Goal: Understand process/instructions

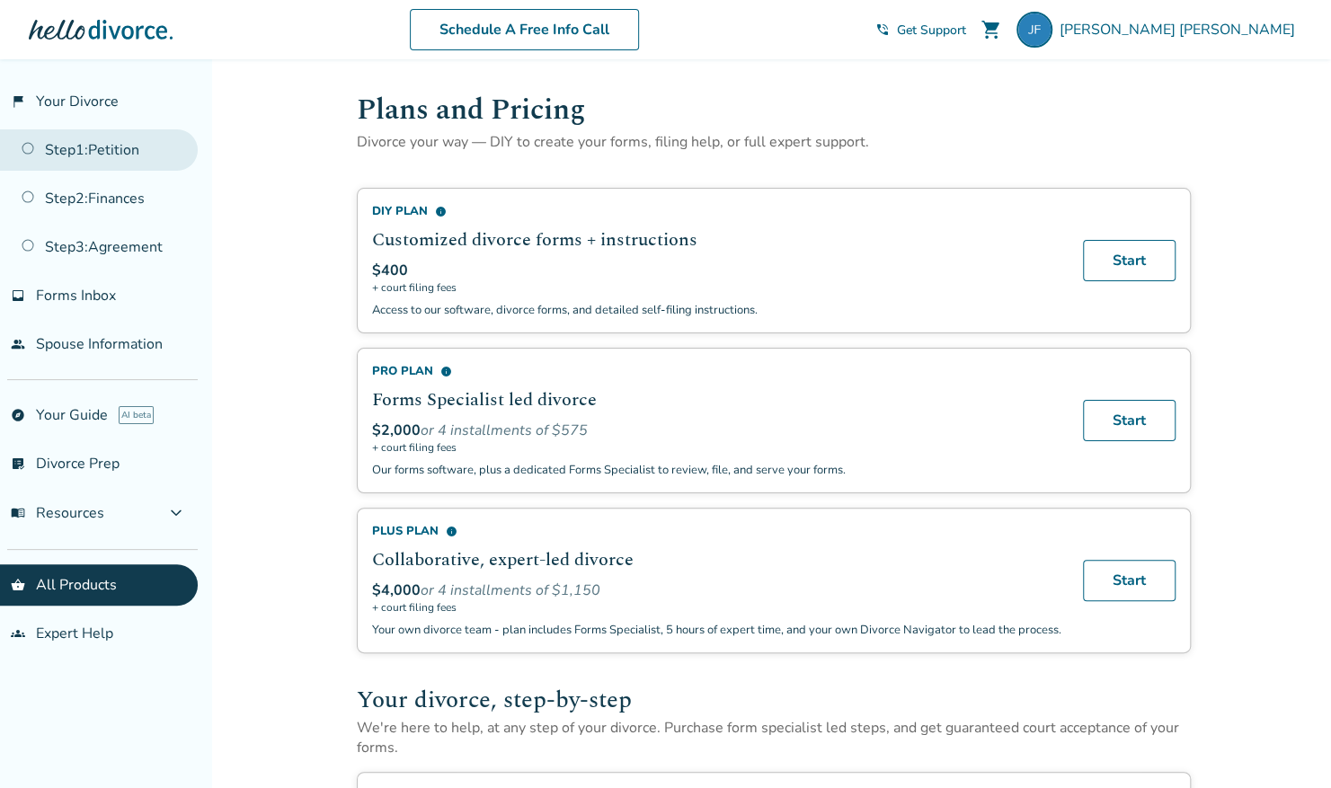
click at [103, 146] on link "Step 1 : Petition" at bounding box center [99, 149] width 198 height 41
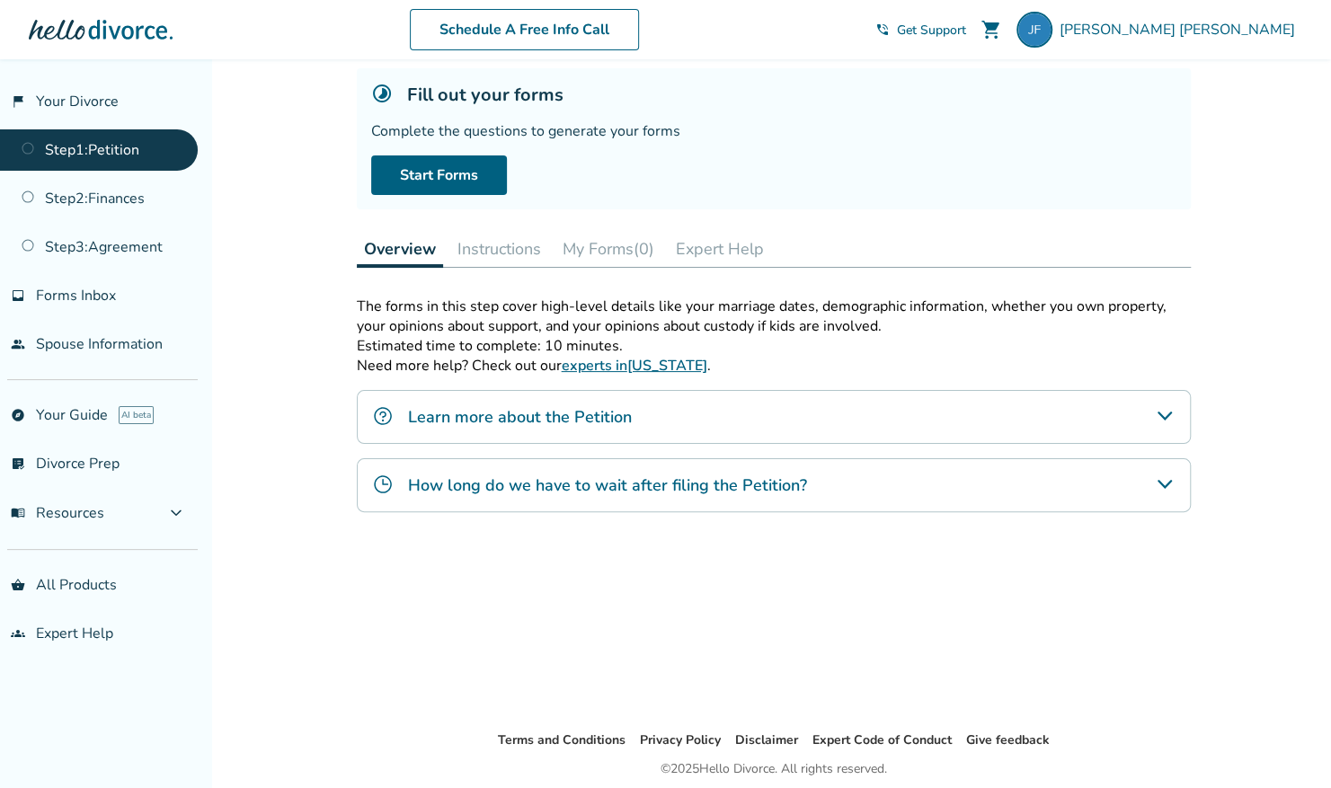
scroll to position [111, 0]
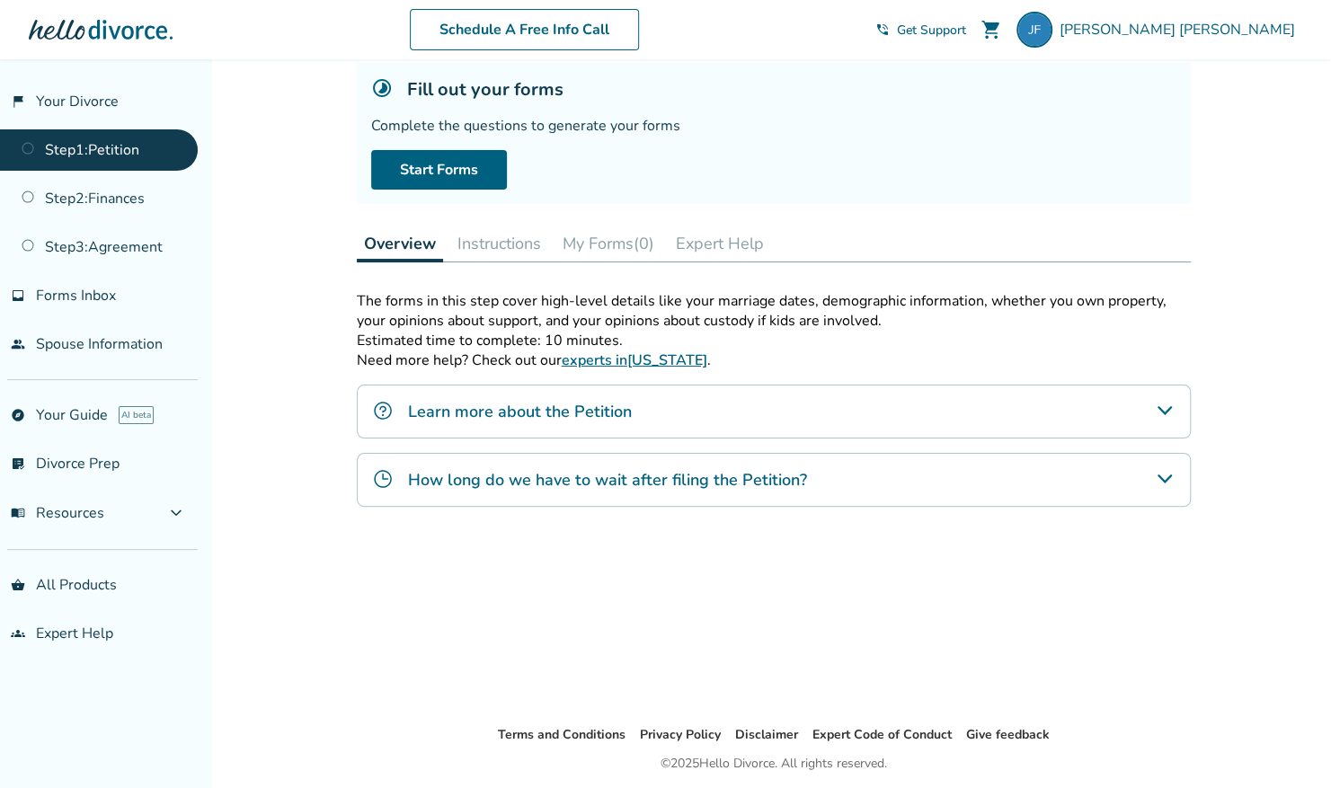
click at [1148, 628] on div "The forms in this step cover high-level details like your marriage dates, demog…" at bounding box center [774, 493] width 834 height 404
click at [1156, 408] on icon "Learn more about the Petition" at bounding box center [1165, 411] width 22 height 22
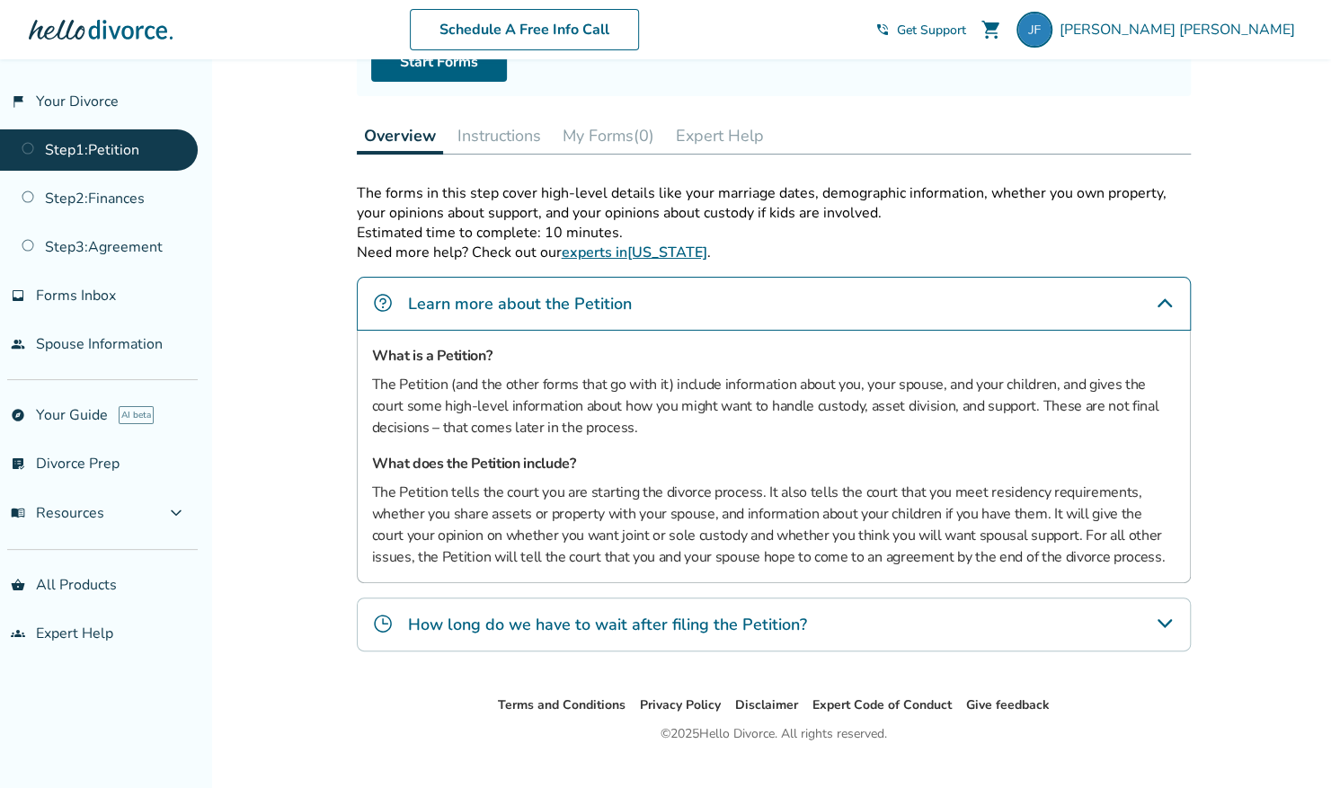
scroll to position [245, 0]
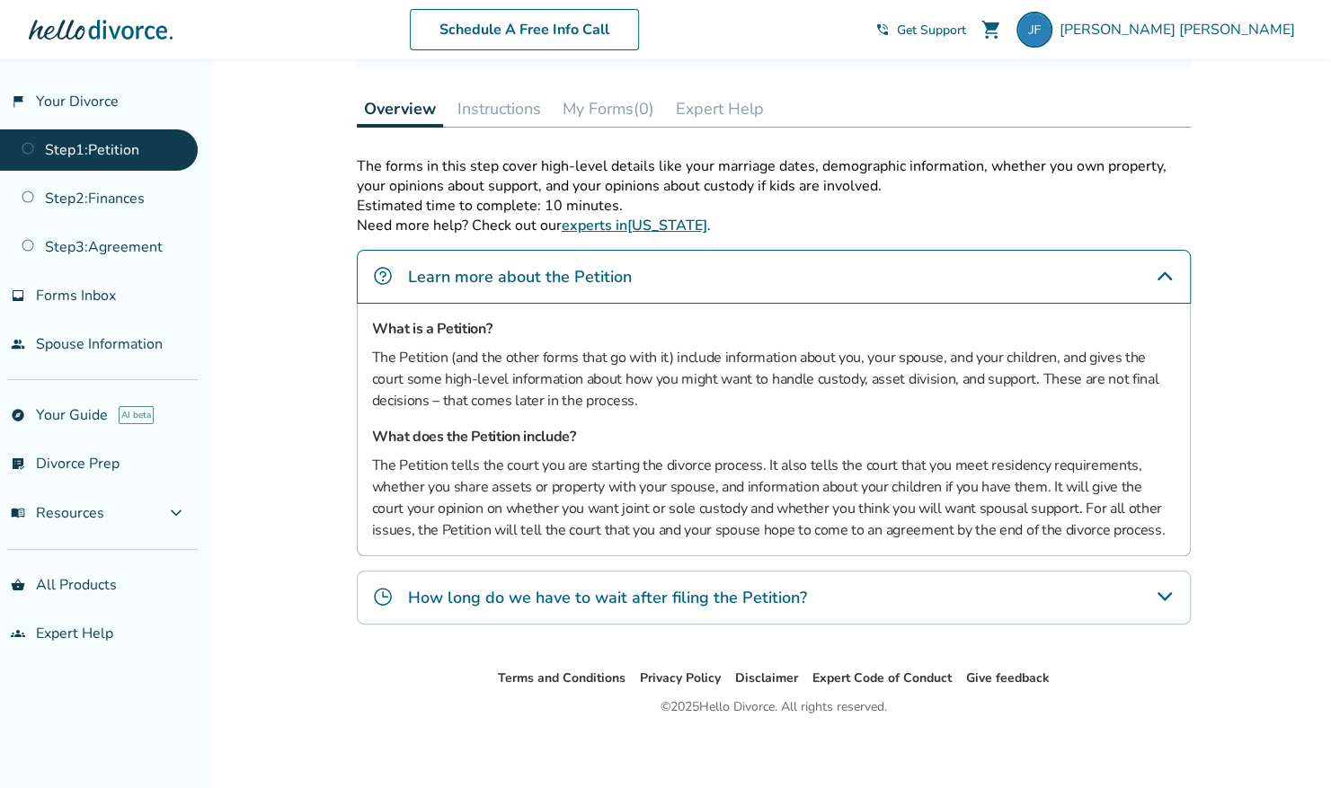
click at [1147, 602] on div "How long do we have to wait after filing the Petition?" at bounding box center [774, 597] width 834 height 54
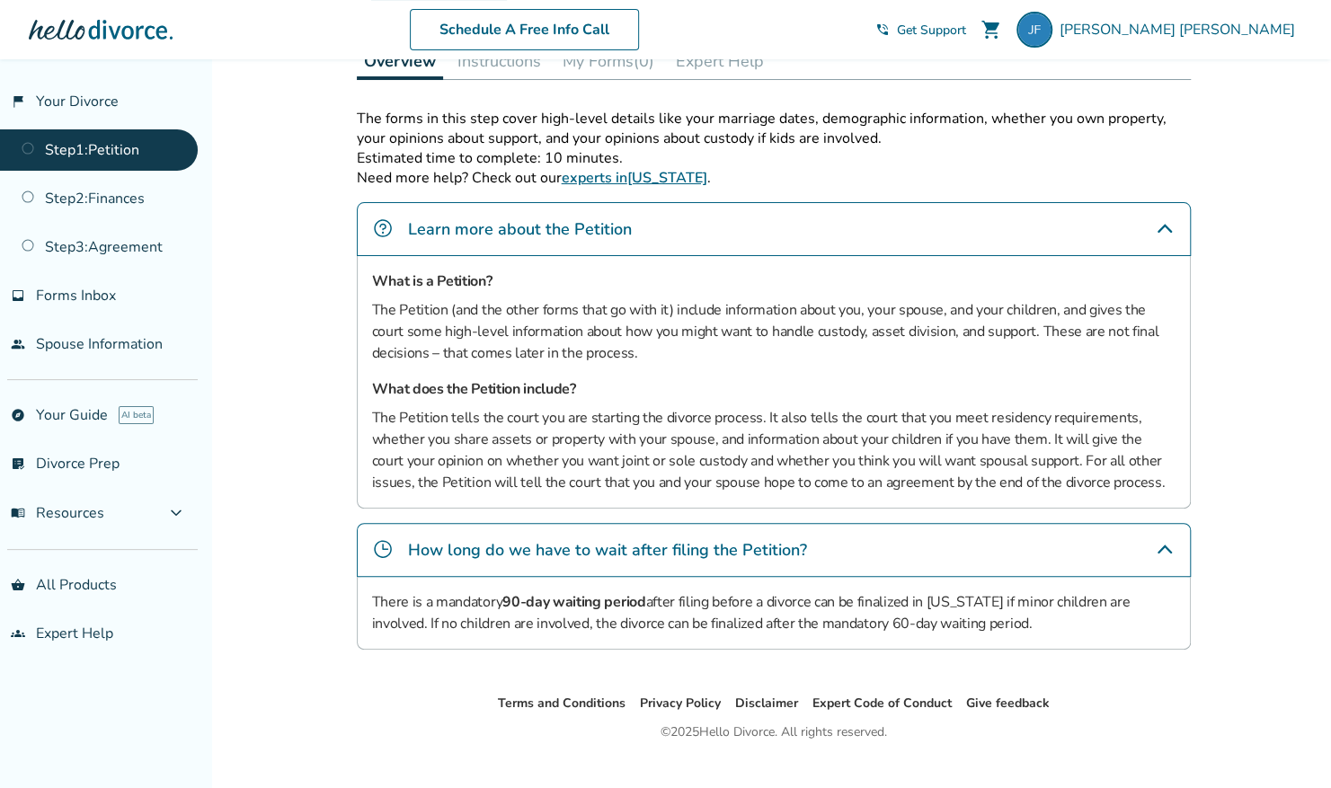
scroll to position [296, 0]
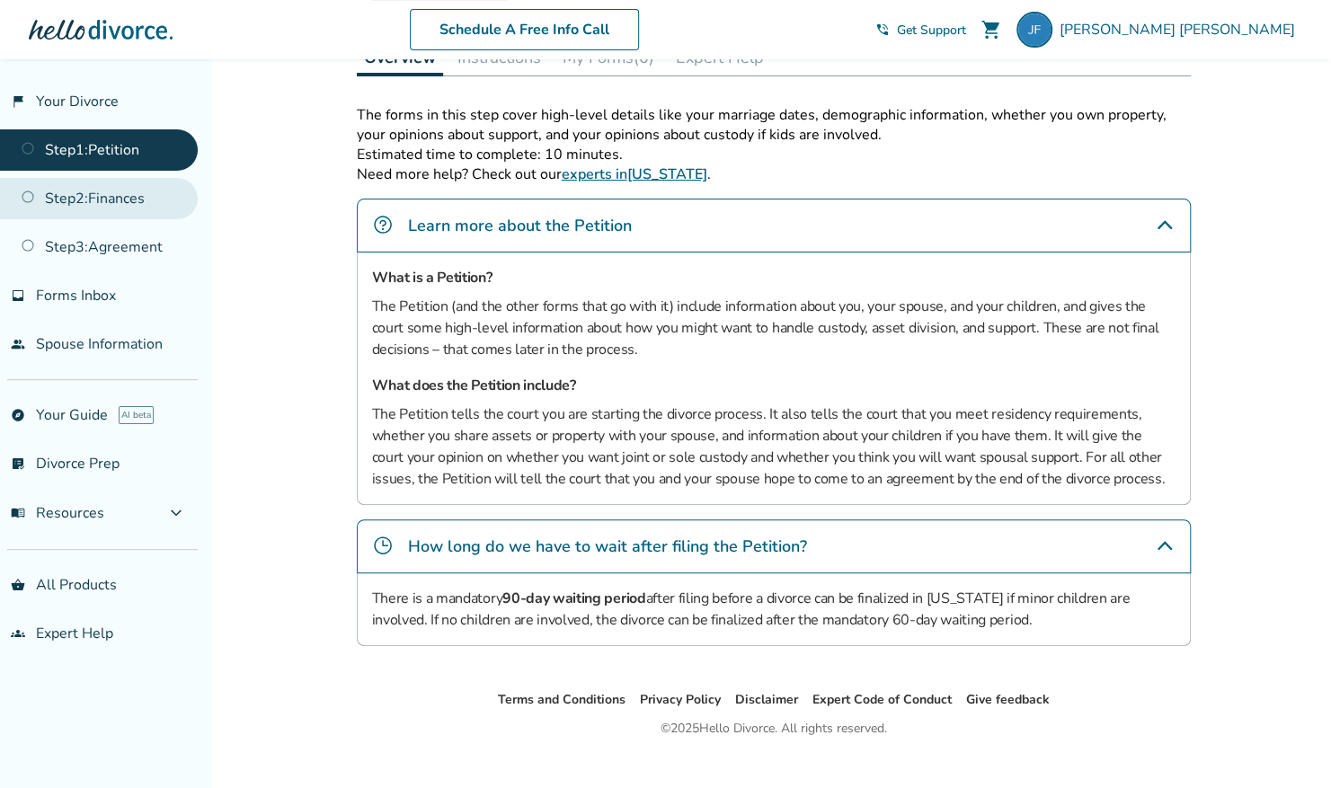
click at [172, 190] on link "Step 2 : Finances" at bounding box center [99, 198] width 198 height 41
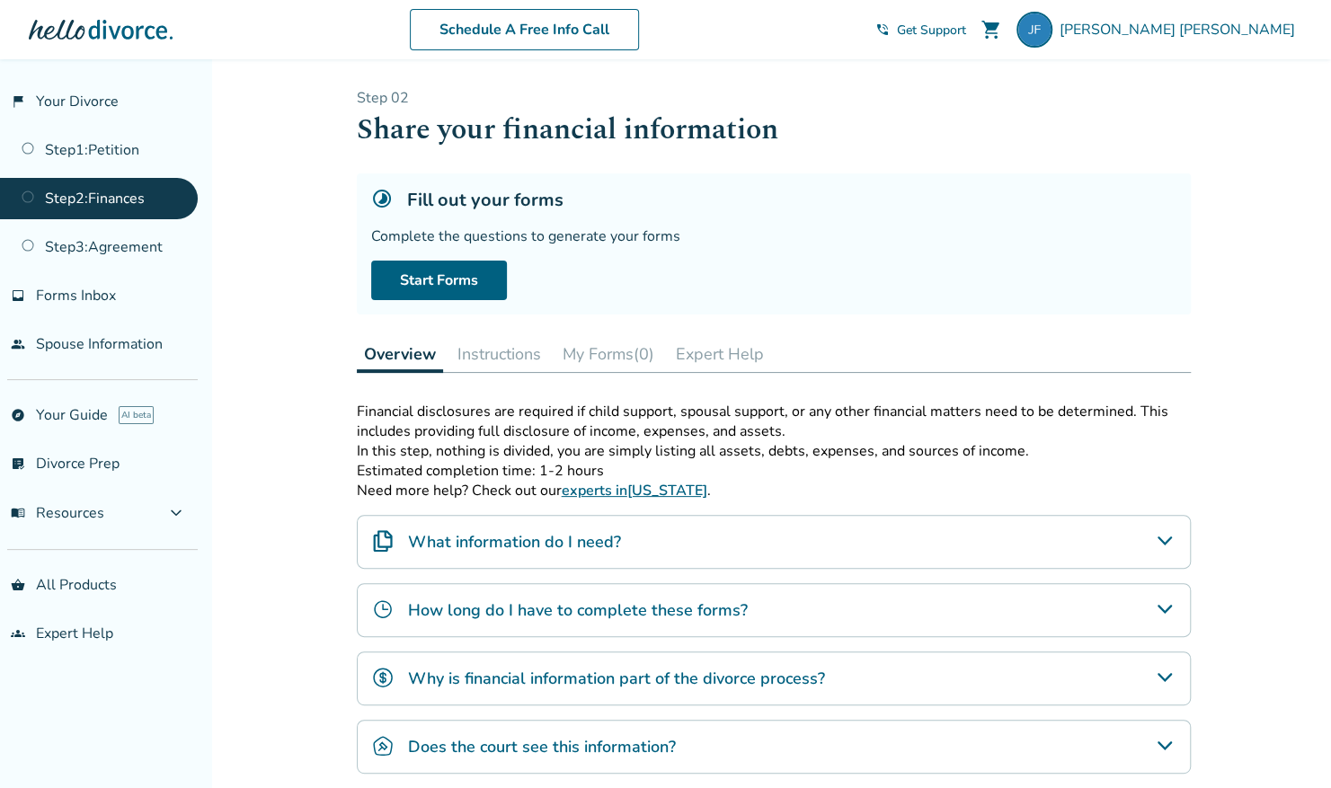
click at [172, 190] on link "Step 2 : Finances" at bounding box center [99, 198] width 198 height 41
click at [178, 173] on ul "Step 1 : Petition Step 2 : Finances Step 3 : Agreement" at bounding box center [99, 195] width 198 height 146
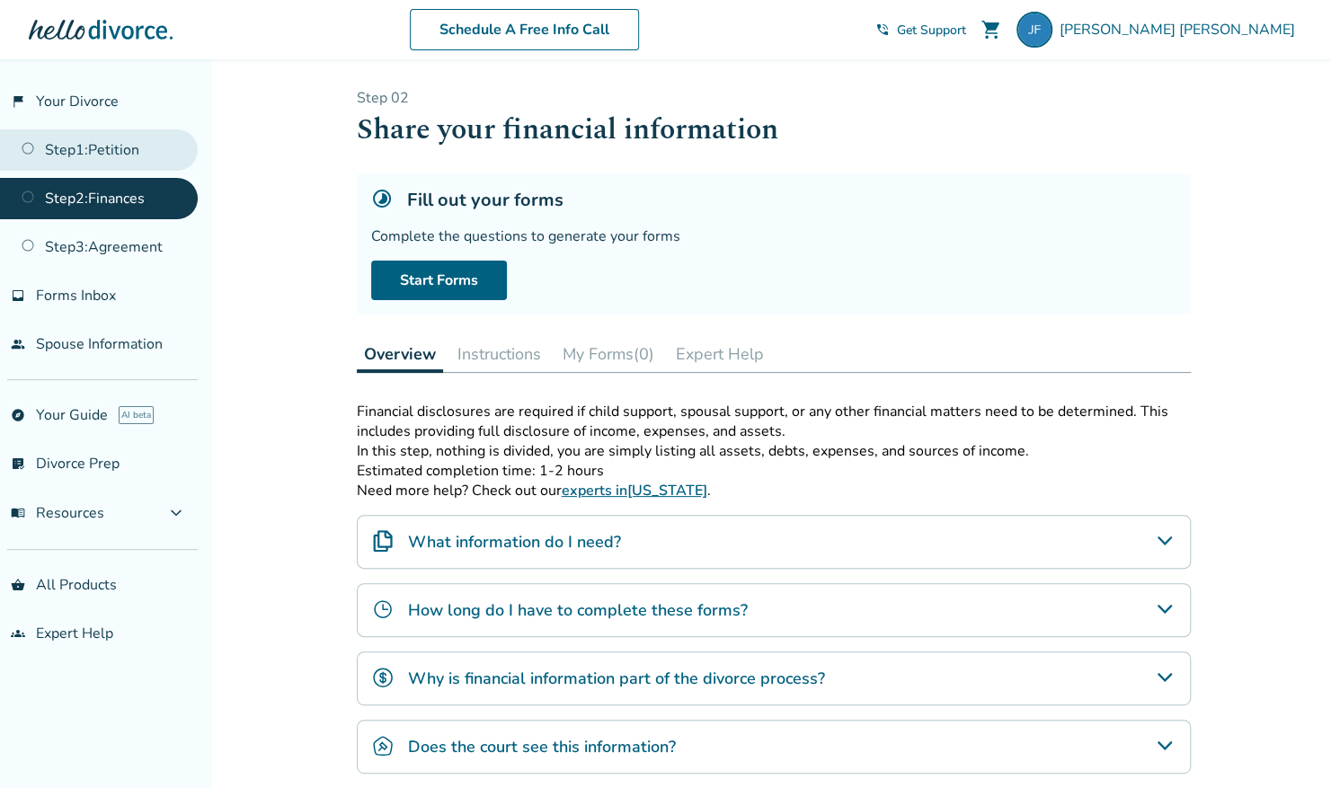
click at [178, 167] on link "Step 1 : Petition" at bounding box center [99, 149] width 198 height 41
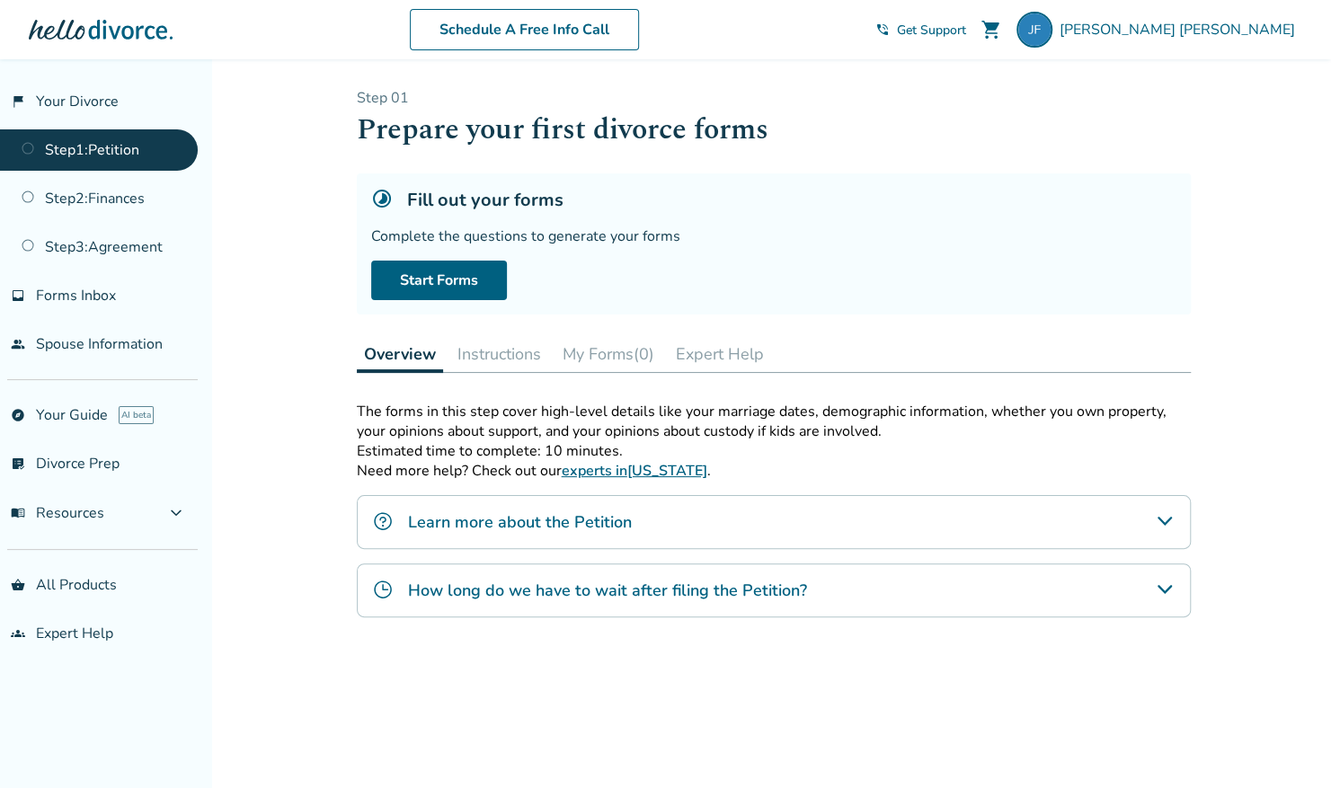
click at [470, 349] on button "Instructions" at bounding box center [499, 354] width 98 height 36
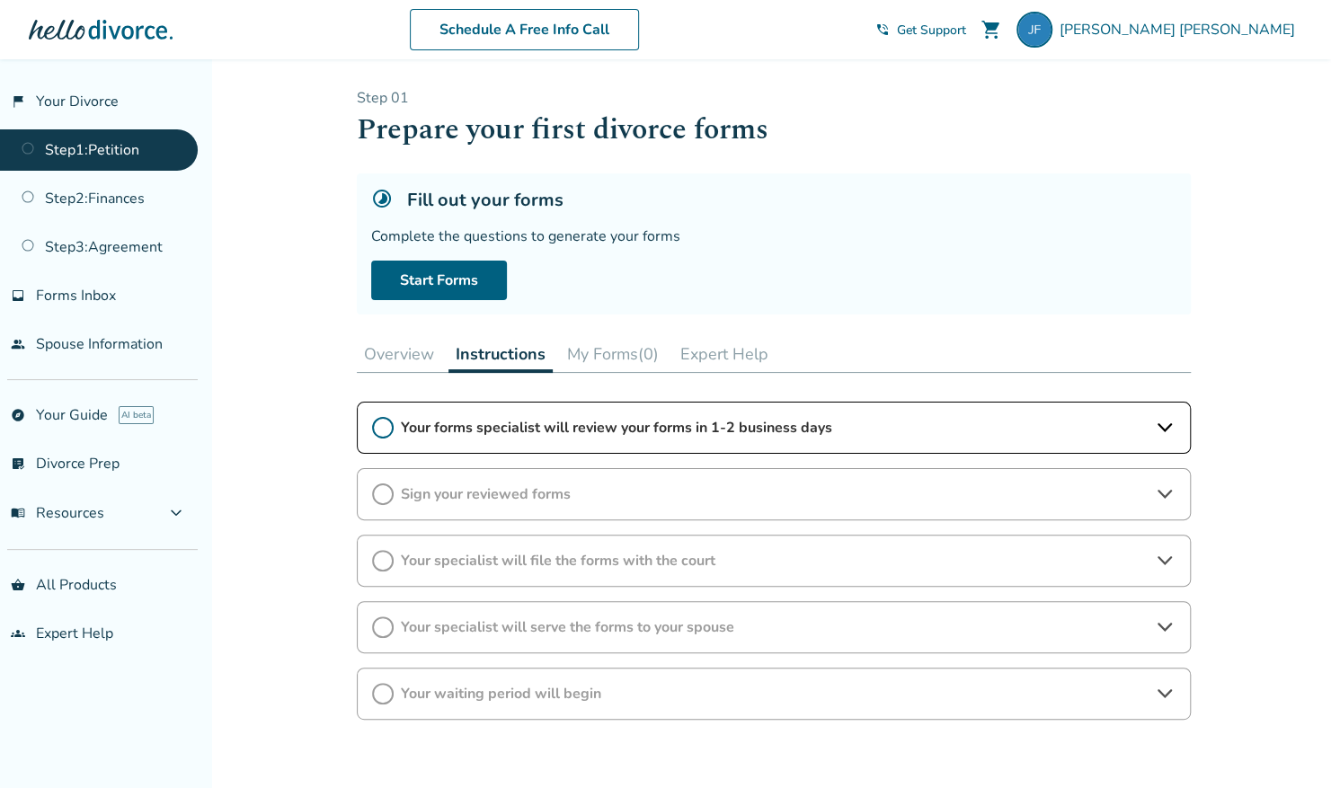
click at [1166, 429] on icon at bounding box center [1165, 428] width 22 height 22
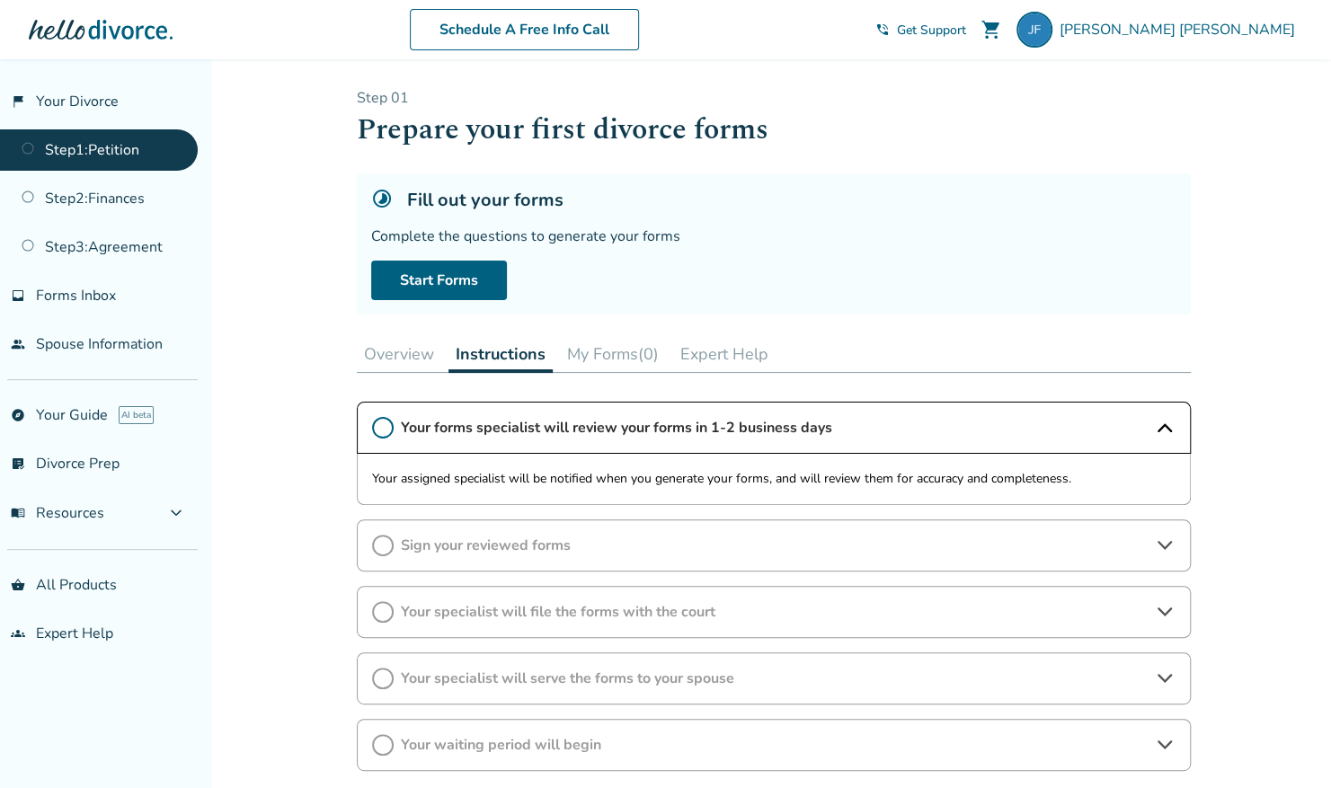
click at [1161, 546] on icon at bounding box center [1165, 546] width 22 height 22
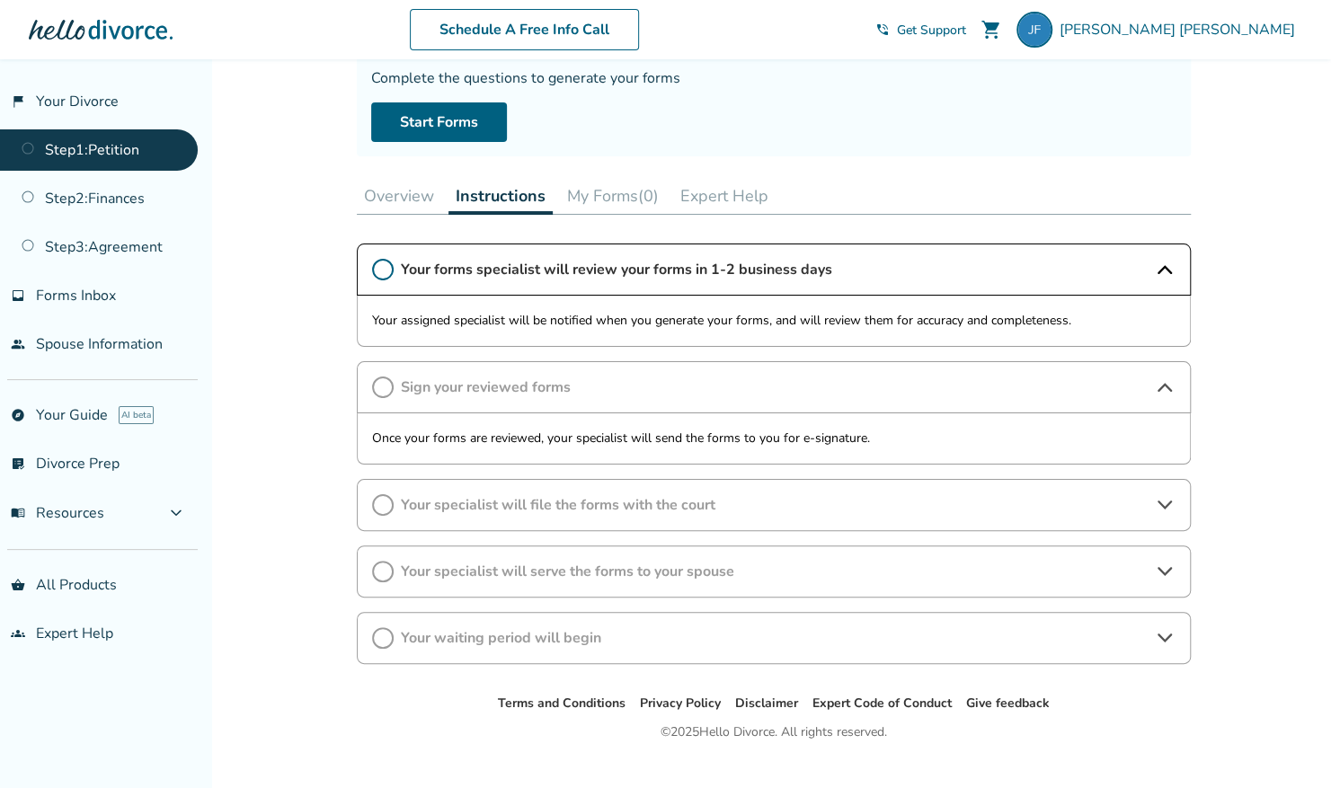
scroll to position [183, 0]
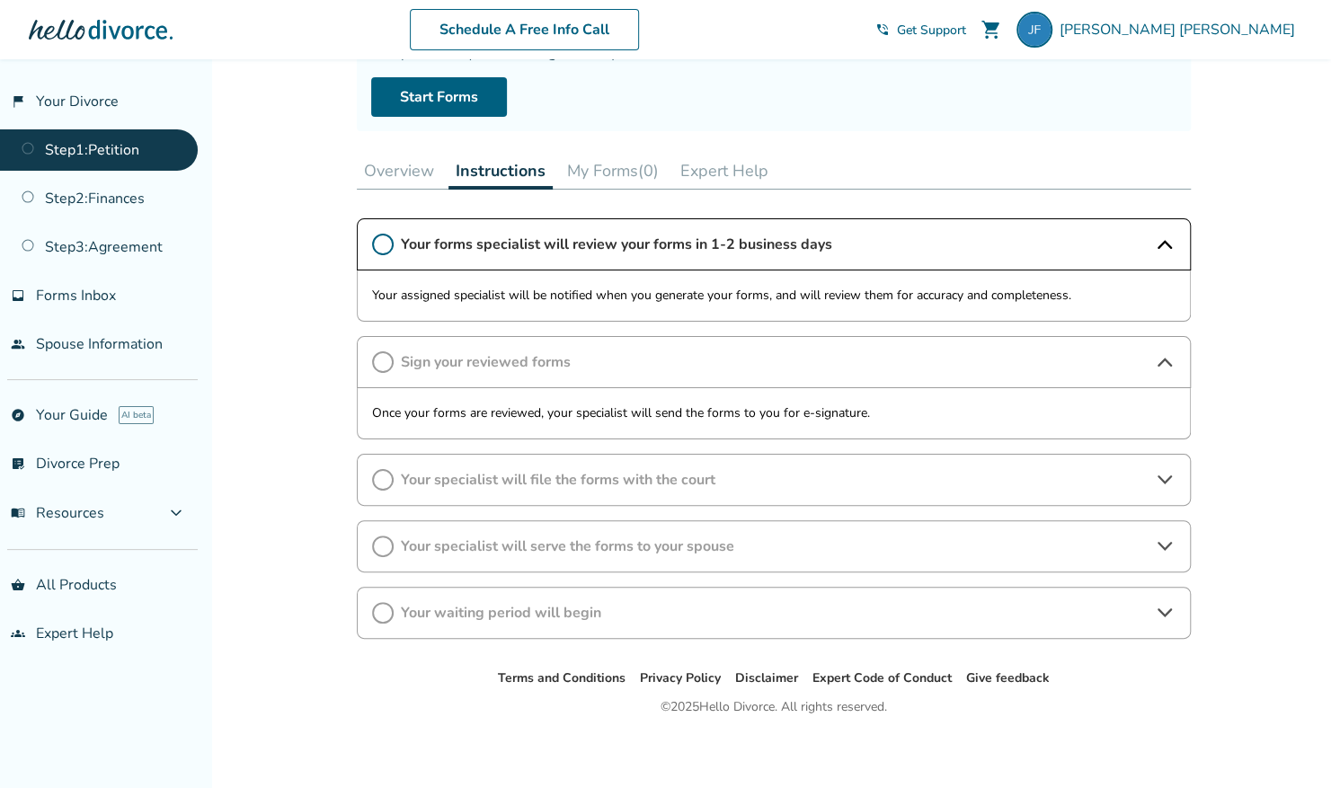
click at [1159, 550] on icon at bounding box center [1165, 546] width 22 height 22
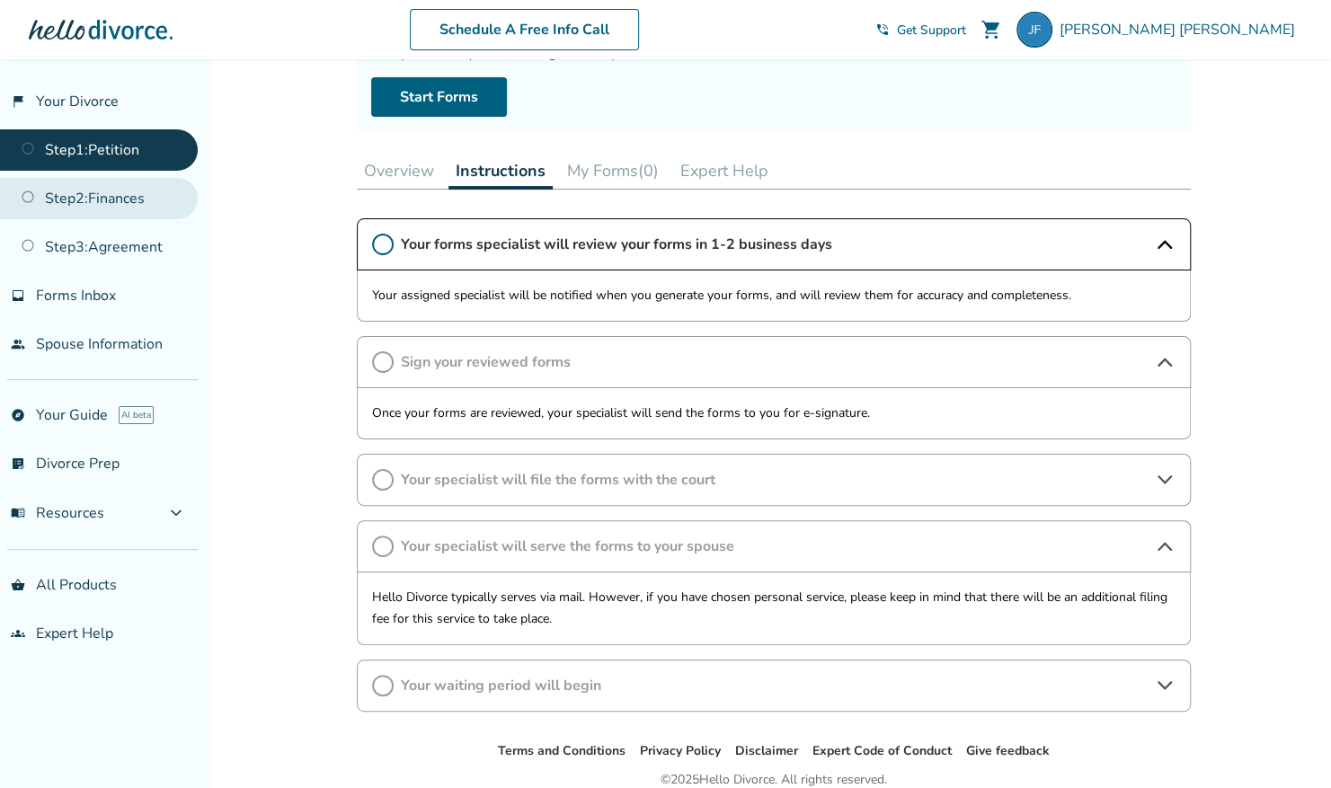
click at [116, 178] on link "Step 2 : Finances" at bounding box center [99, 198] width 198 height 41
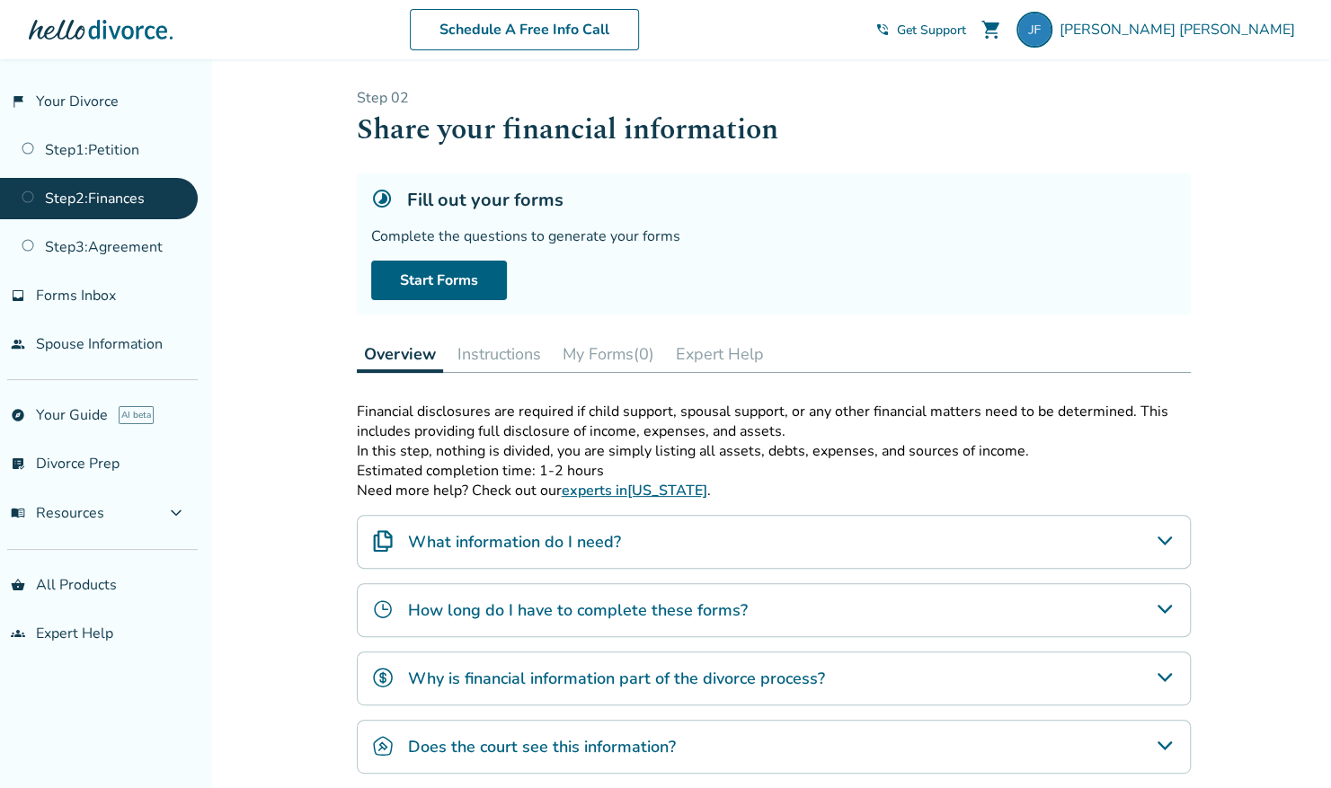
click at [1163, 542] on icon "What information do I need?" at bounding box center [1165, 541] width 22 height 22
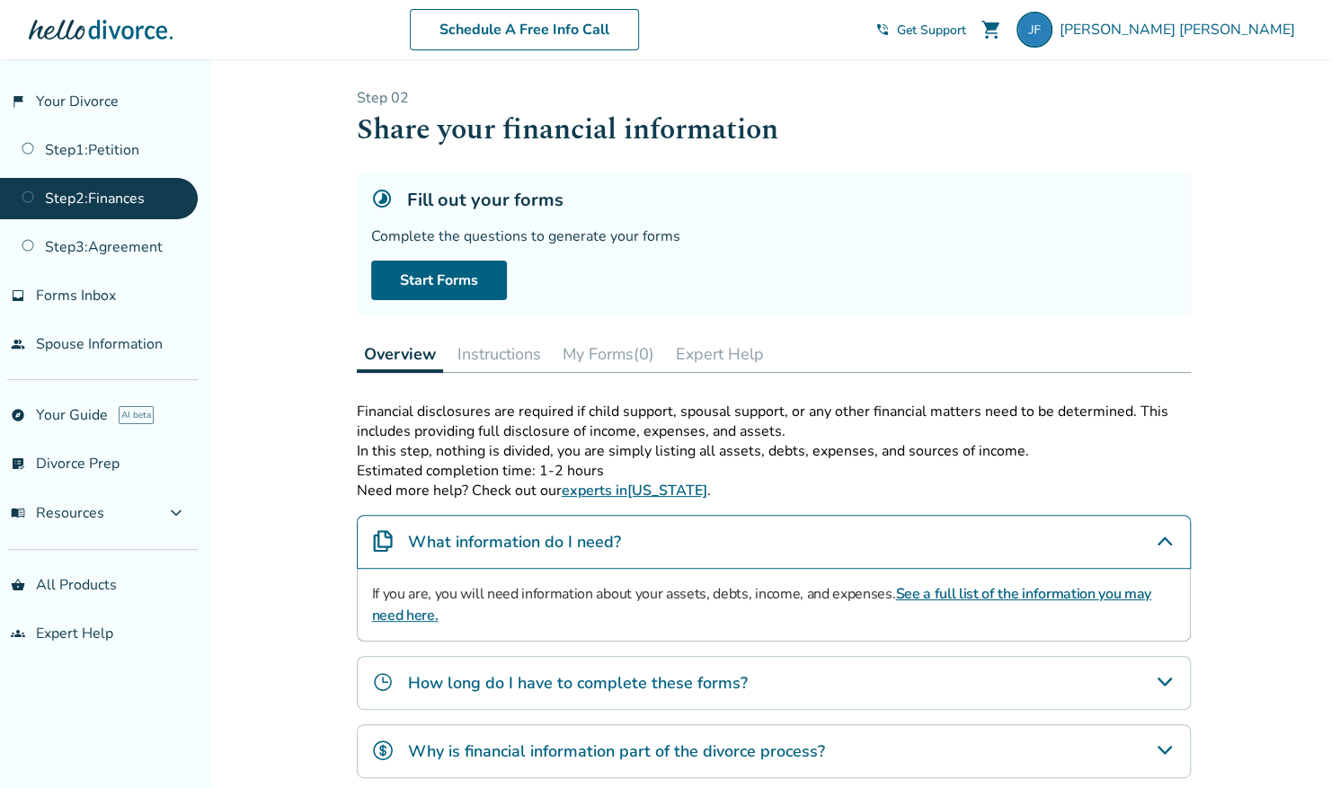
click at [1096, 593] on link "See a full list of the information you may need here." at bounding box center [761, 604] width 779 height 41
